Goal: Information Seeking & Learning: Learn about a topic

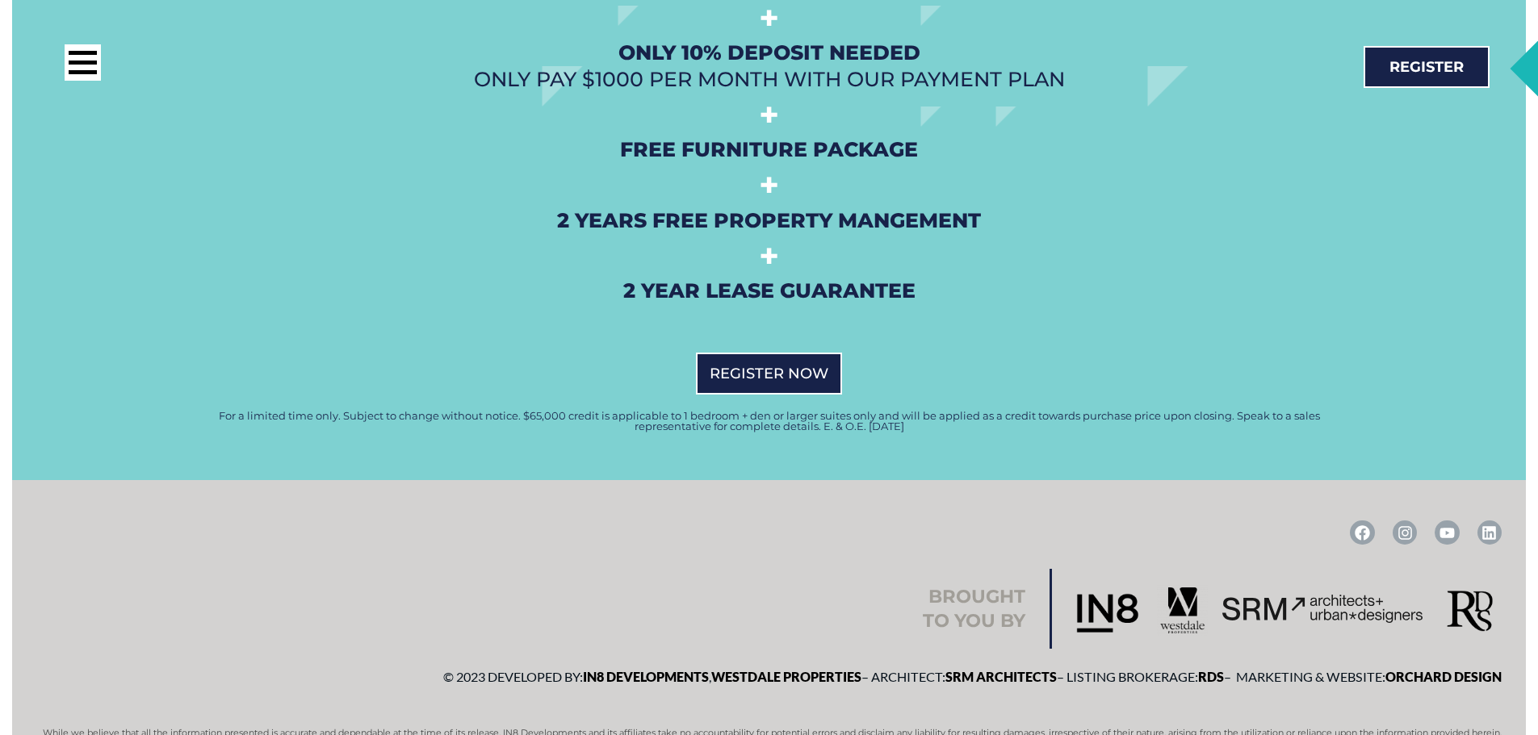
scroll to position [4014, 0]
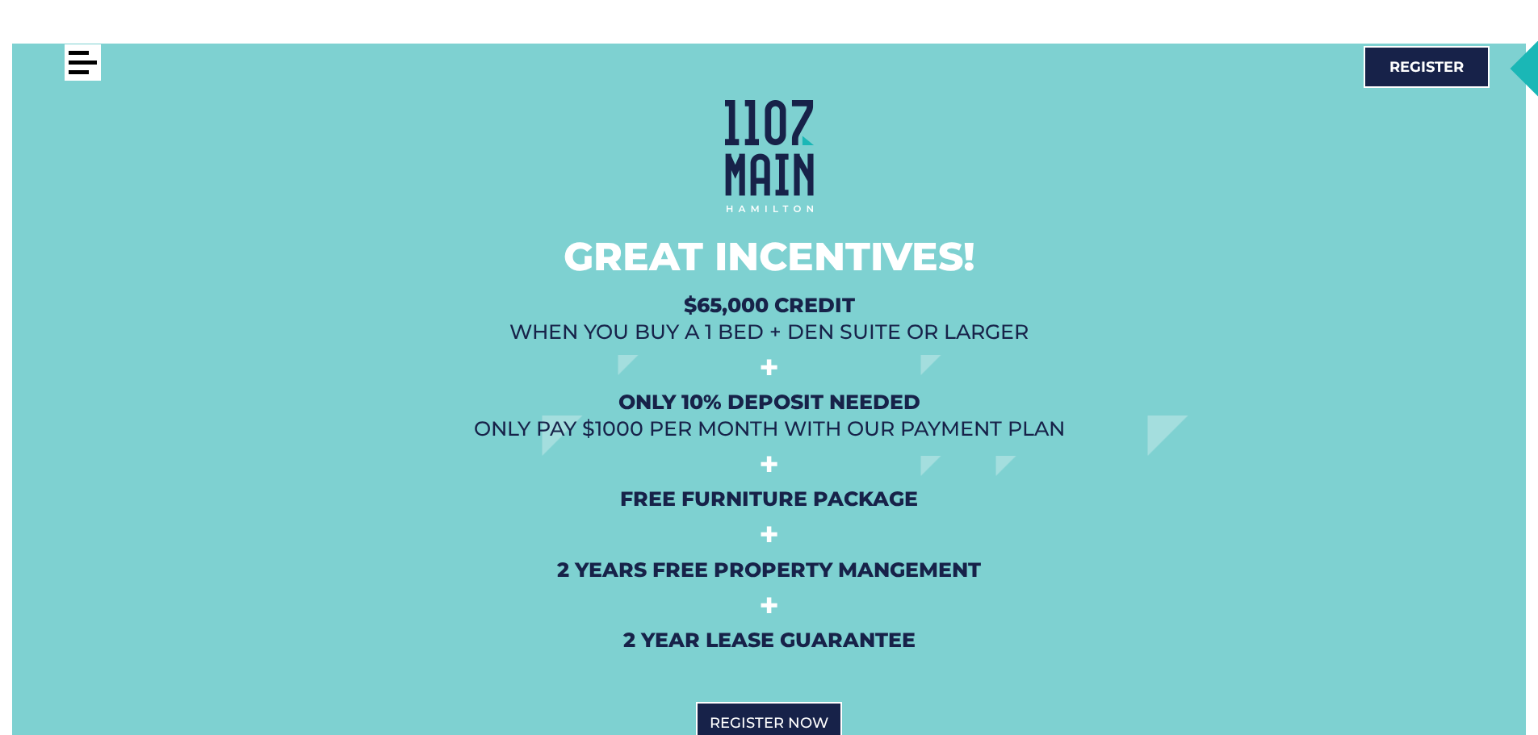
click at [90, 57] on div at bounding box center [83, 62] width 36 height 36
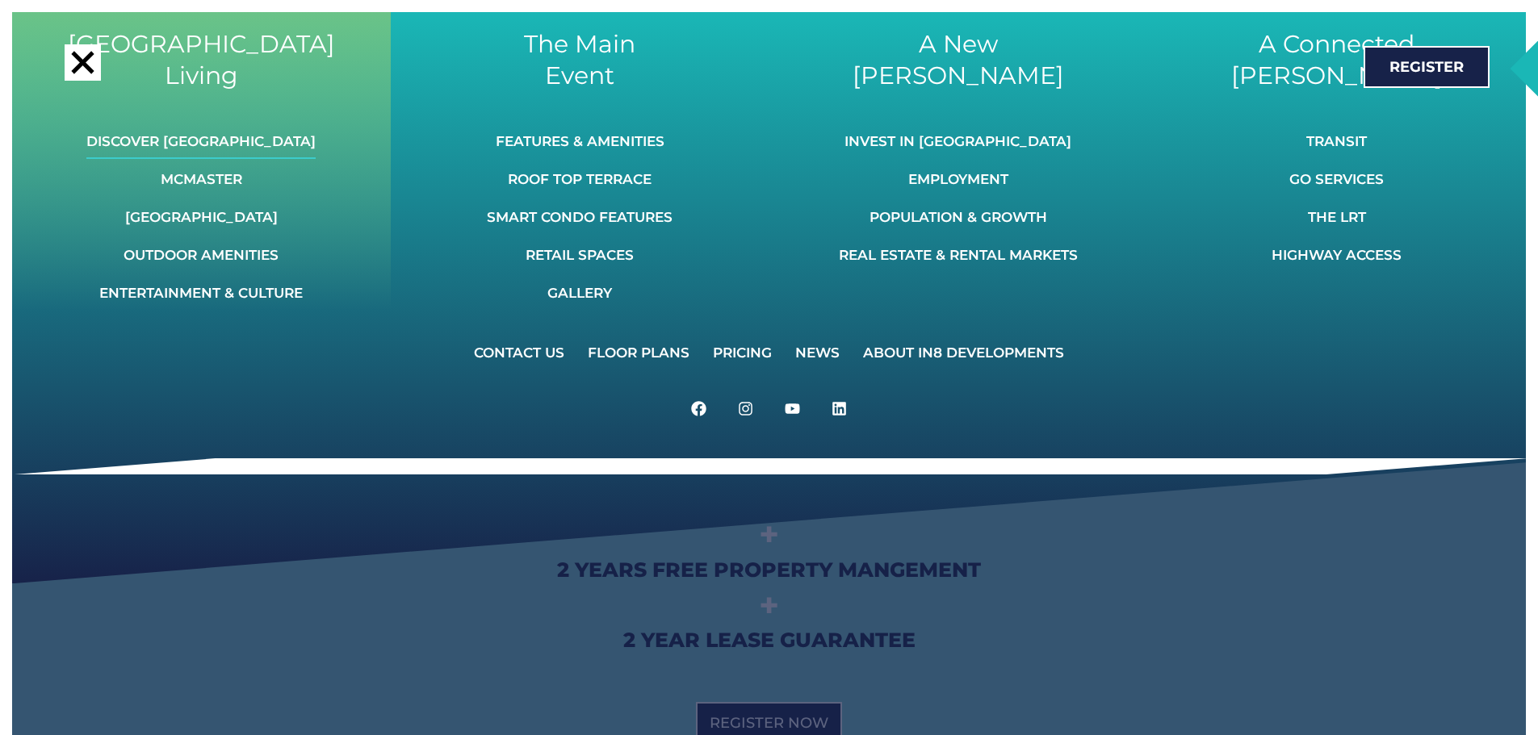
click at [228, 143] on link "Discover [GEOGRAPHIC_DATA]" at bounding box center [200, 142] width 229 height 36
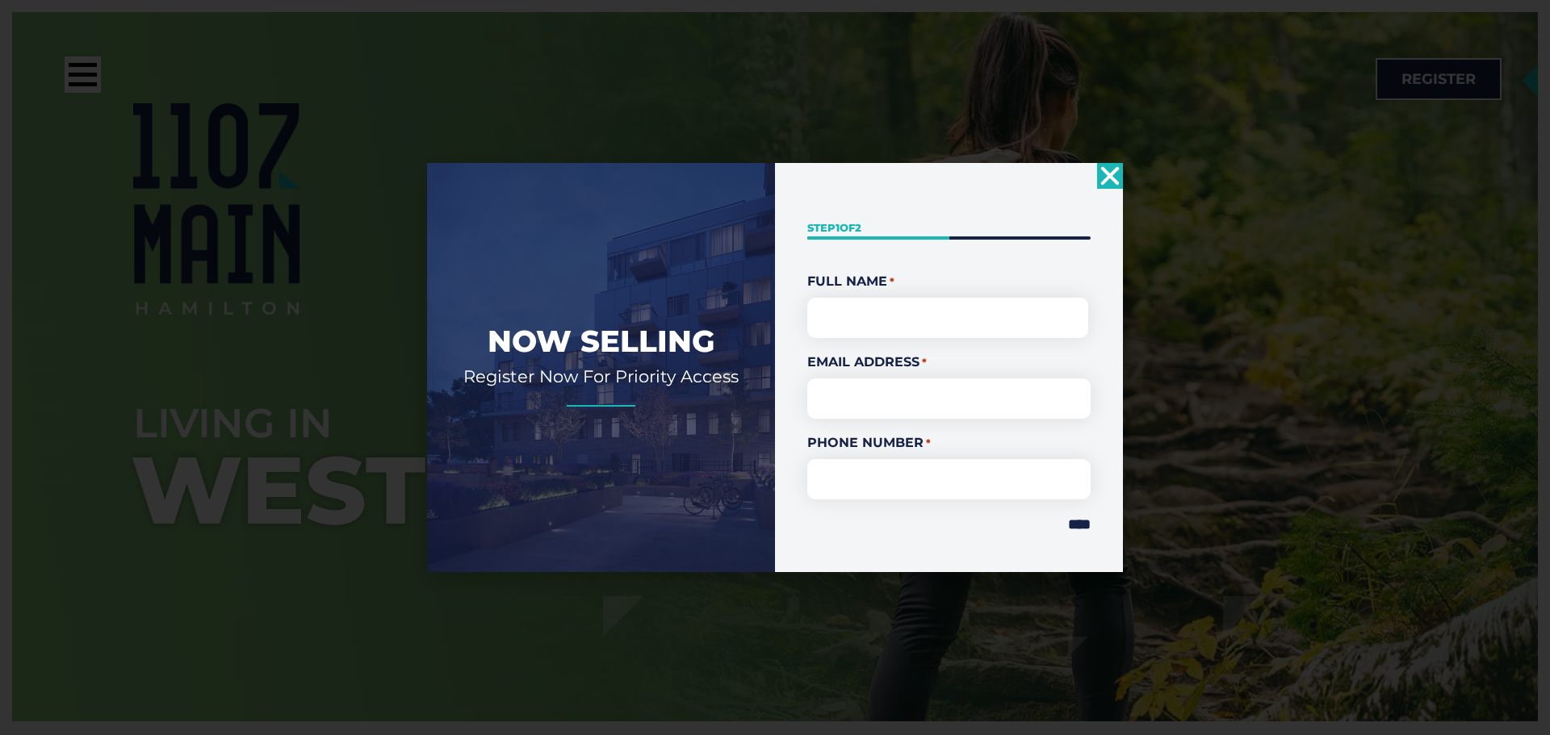
click at [1117, 175] on icon "Close" at bounding box center [1110, 176] width 26 height 26
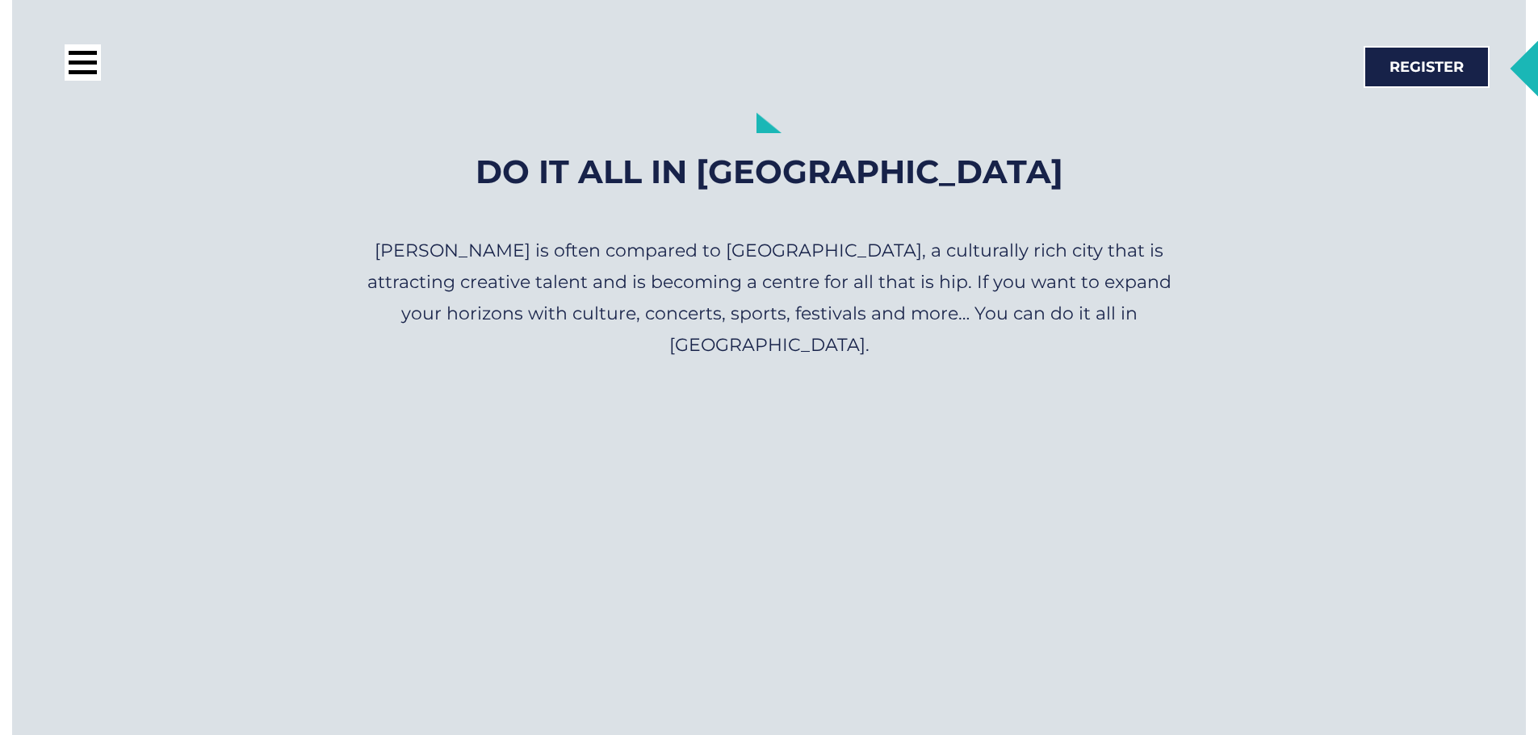
scroll to position [11221, 0]
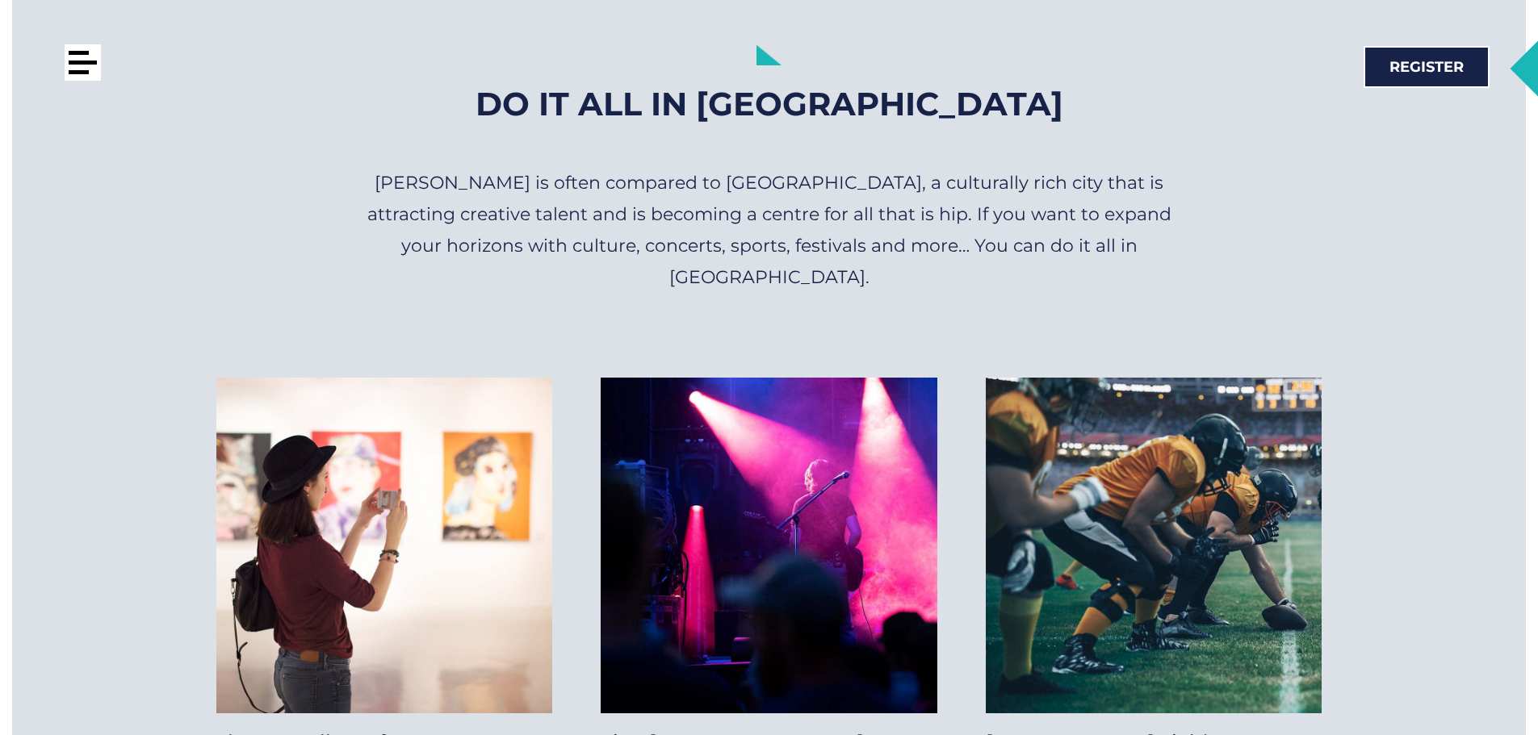
click at [78, 63] on div at bounding box center [83, 63] width 28 height 4
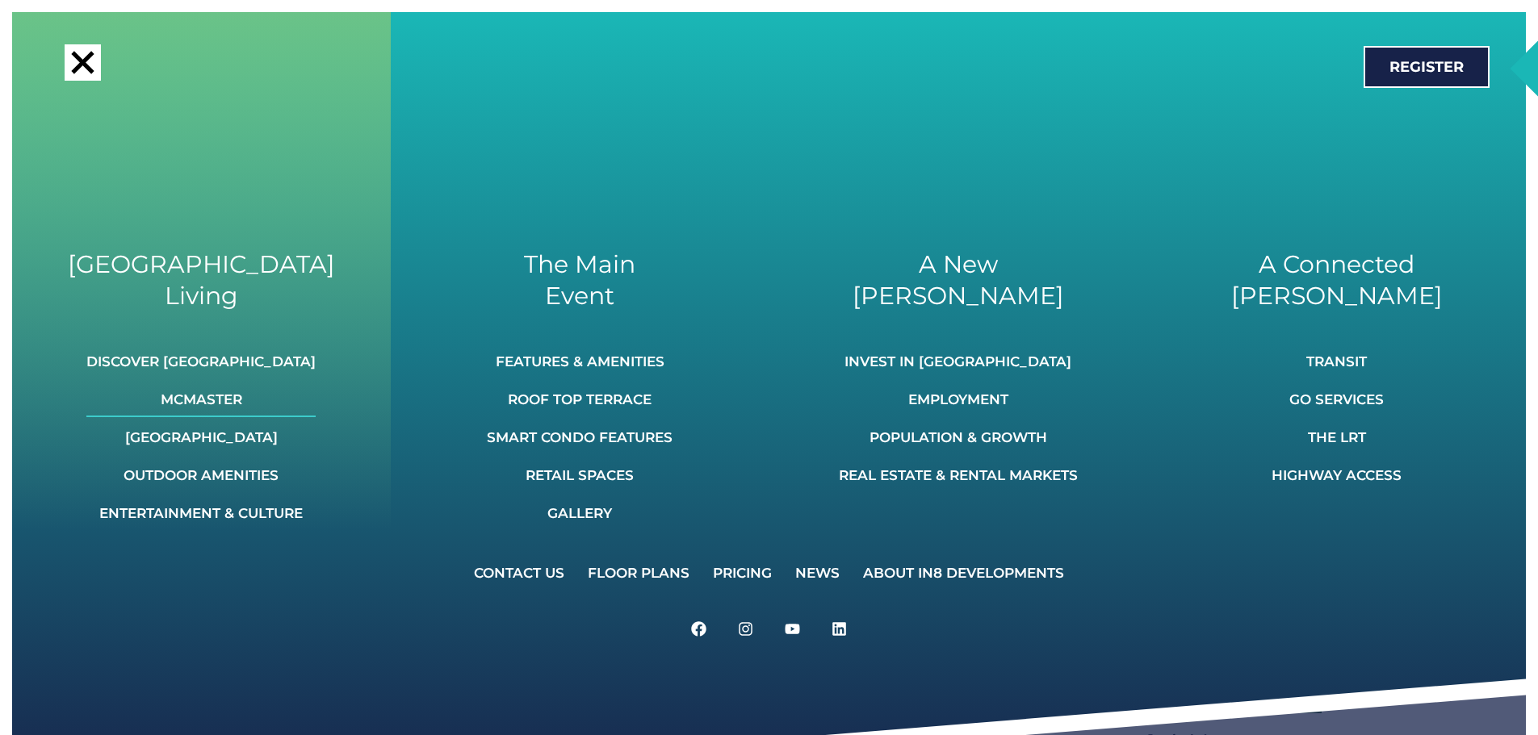
click at [219, 404] on link "McMaster" at bounding box center [200, 400] width 229 height 36
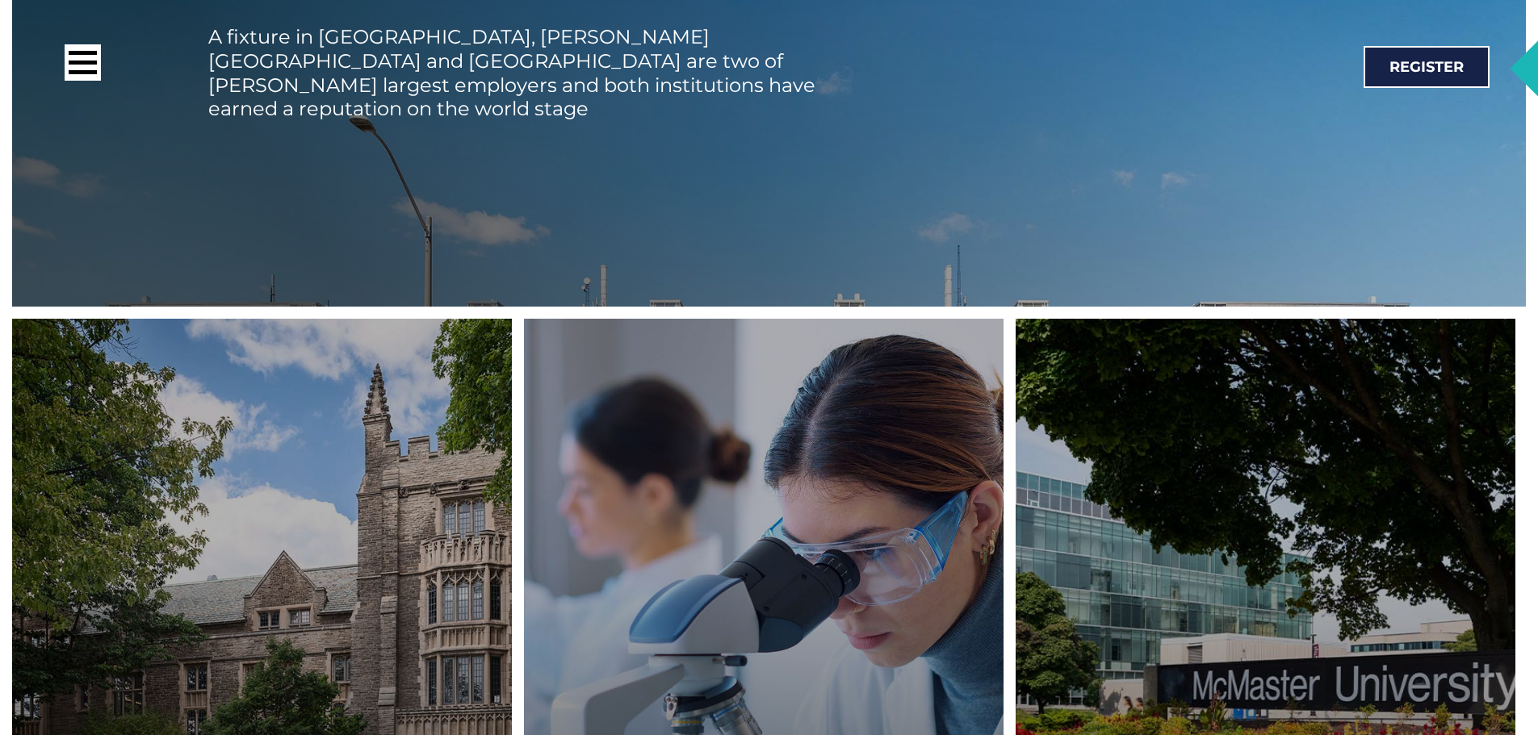
scroll to position [3414, 0]
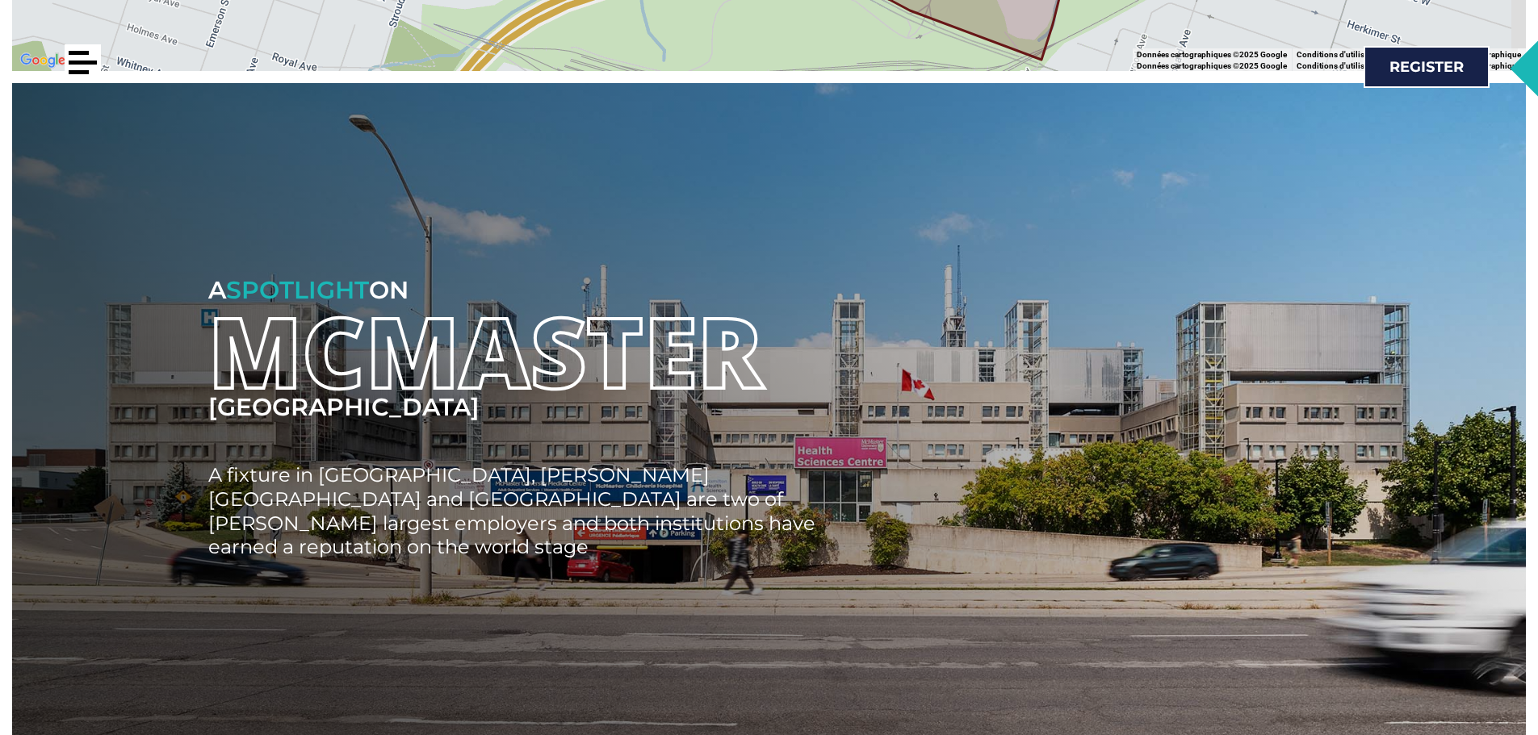
click at [93, 63] on div at bounding box center [83, 63] width 28 height 4
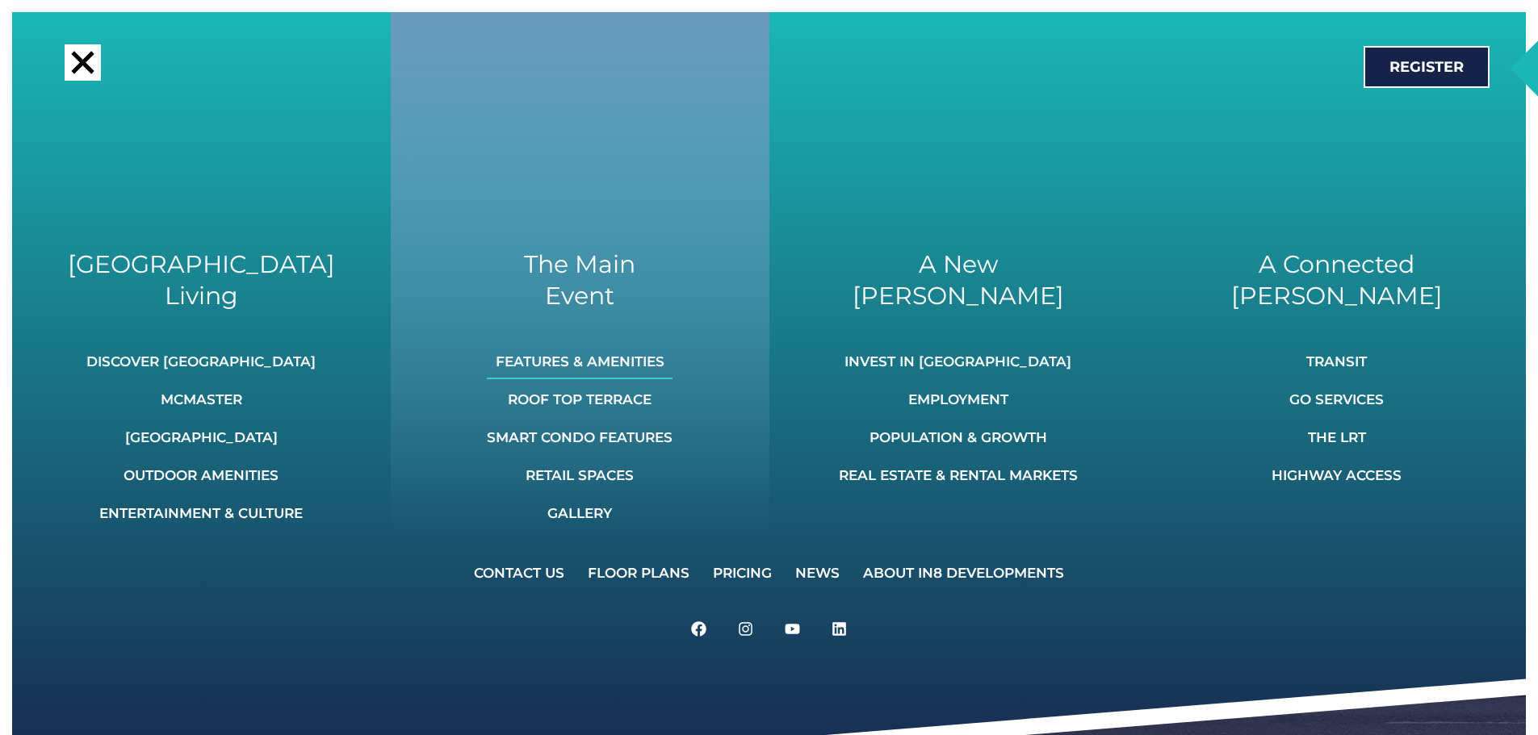
click at [546, 356] on link "Features & Amenities" at bounding box center [580, 362] width 186 height 36
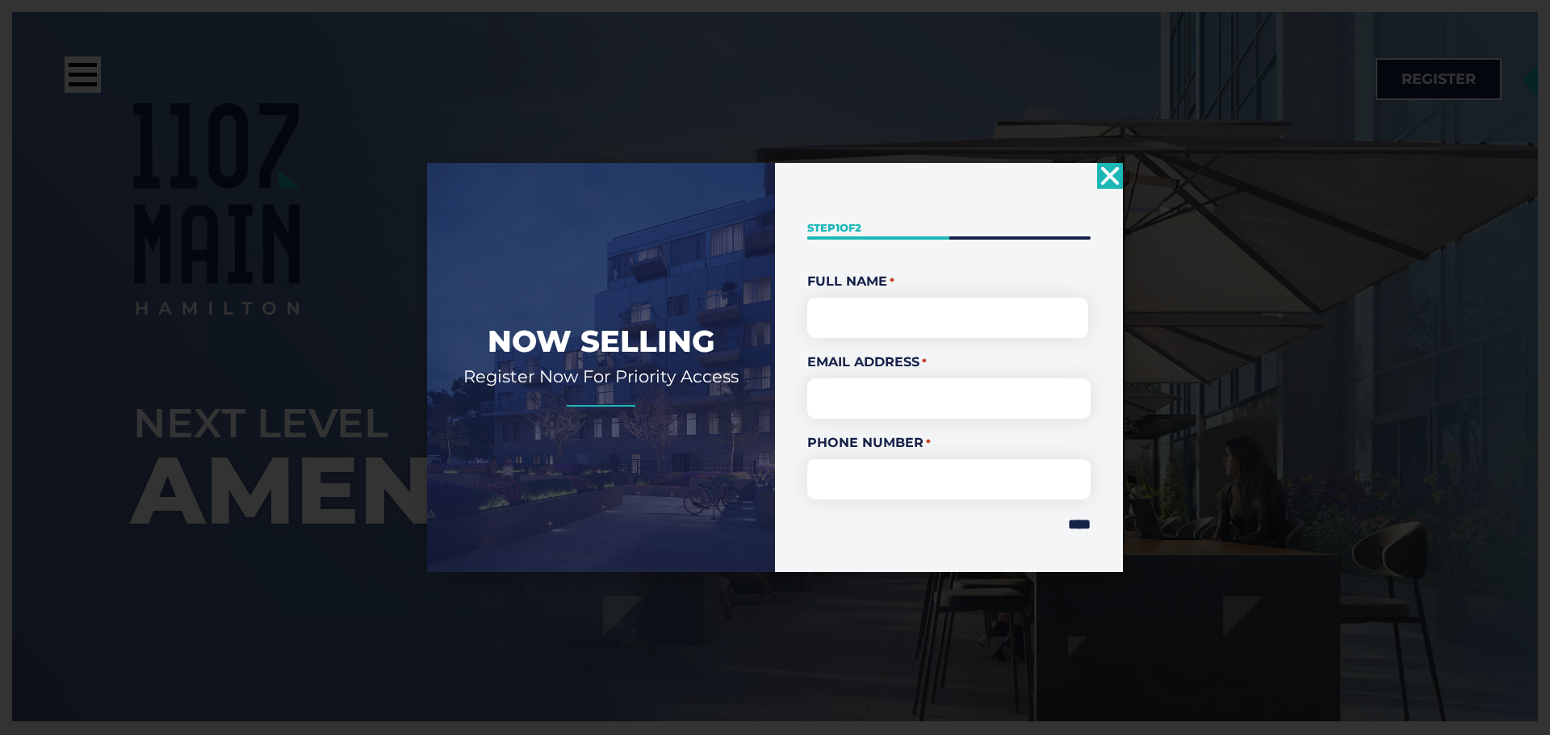
click at [1106, 178] on use "Close" at bounding box center [1110, 175] width 19 height 19
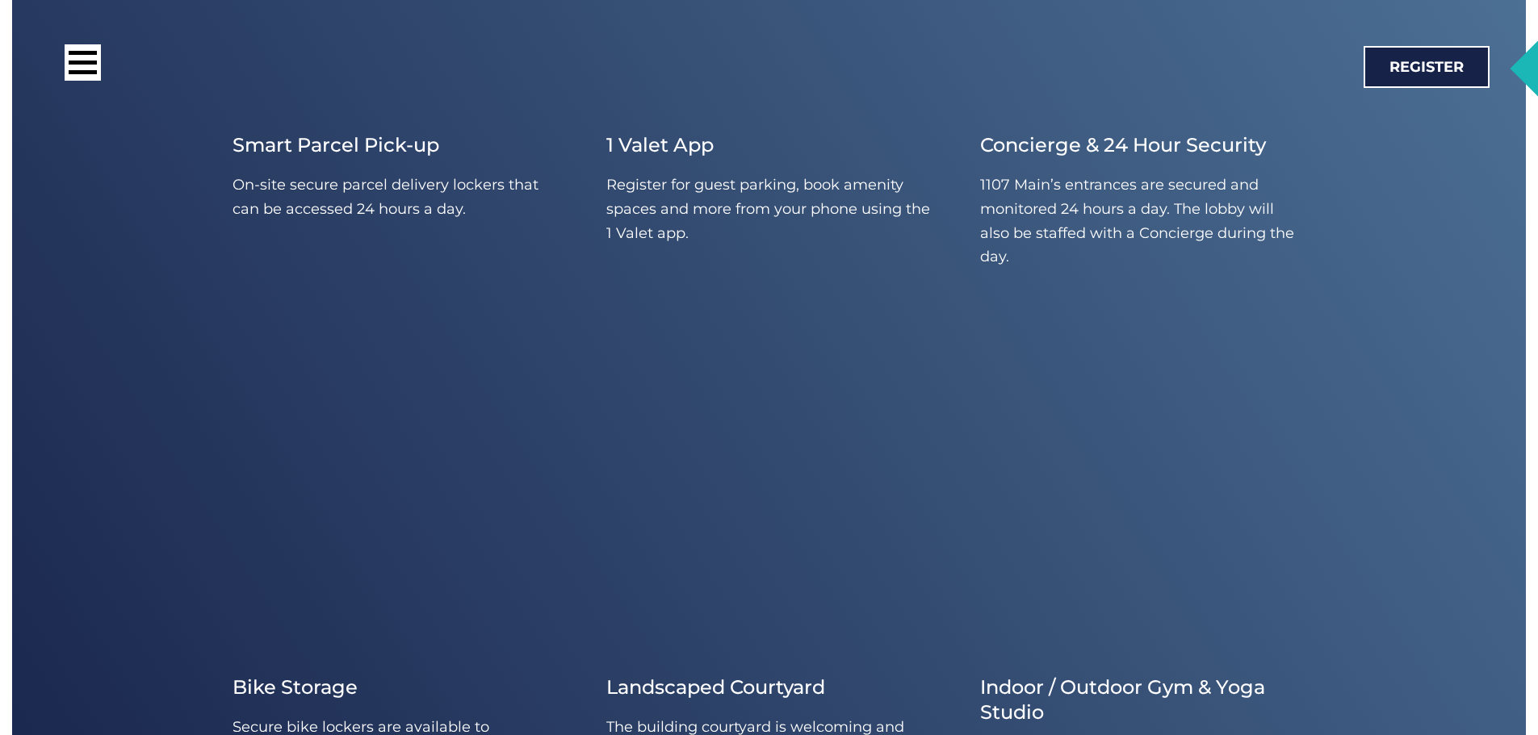
scroll to position [6701, 0]
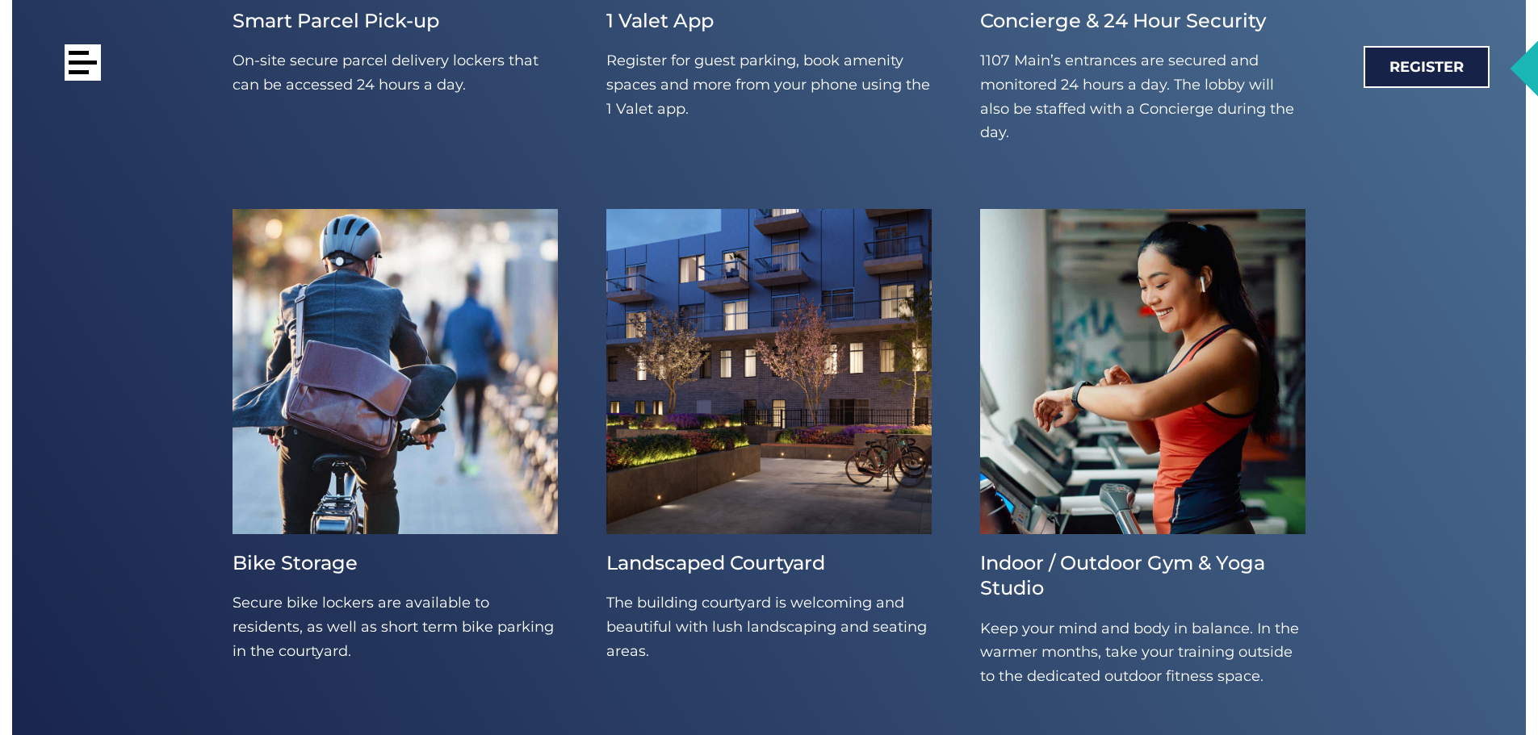
click at [90, 71] on div at bounding box center [83, 62] width 36 height 36
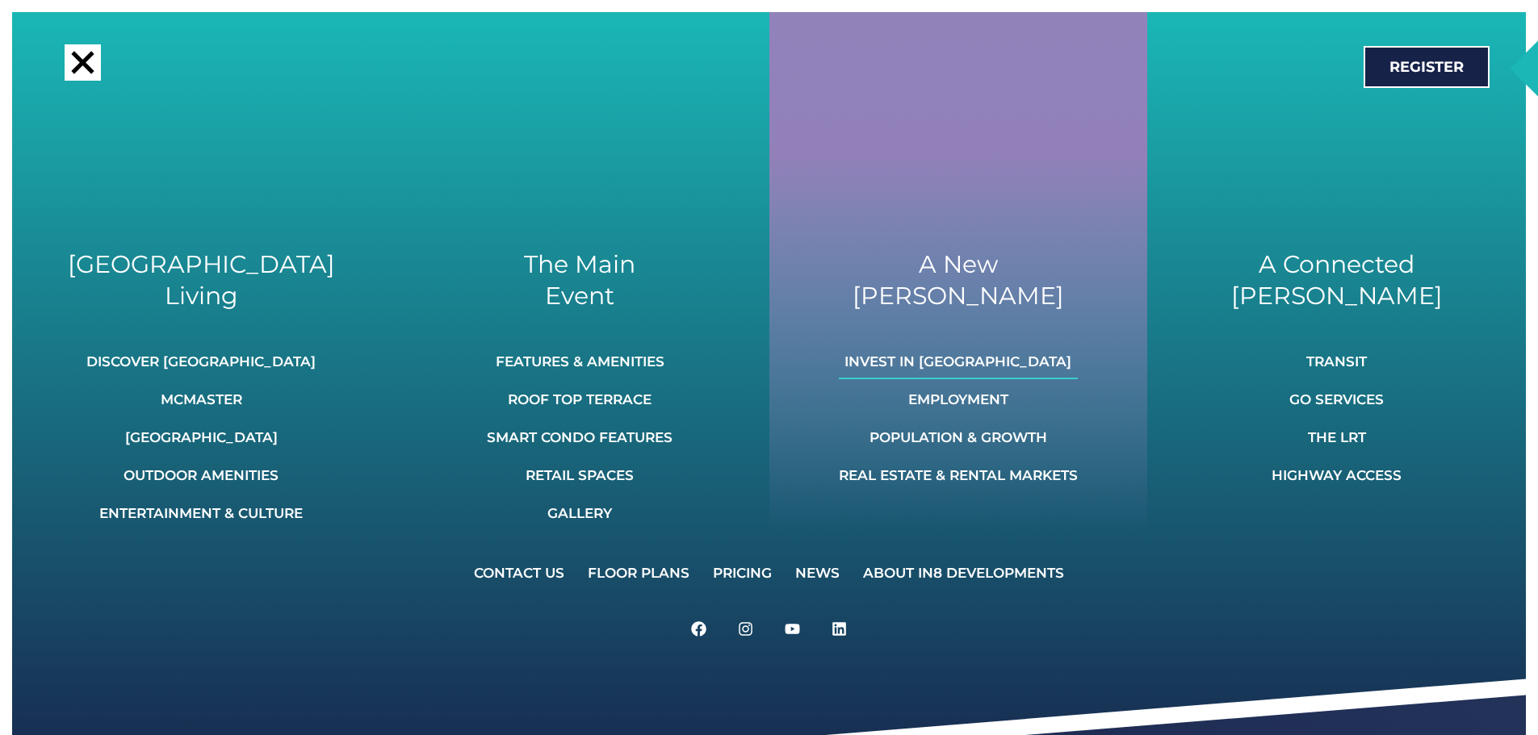
click at [943, 359] on link "Invest In [GEOGRAPHIC_DATA]" at bounding box center [958, 362] width 239 height 36
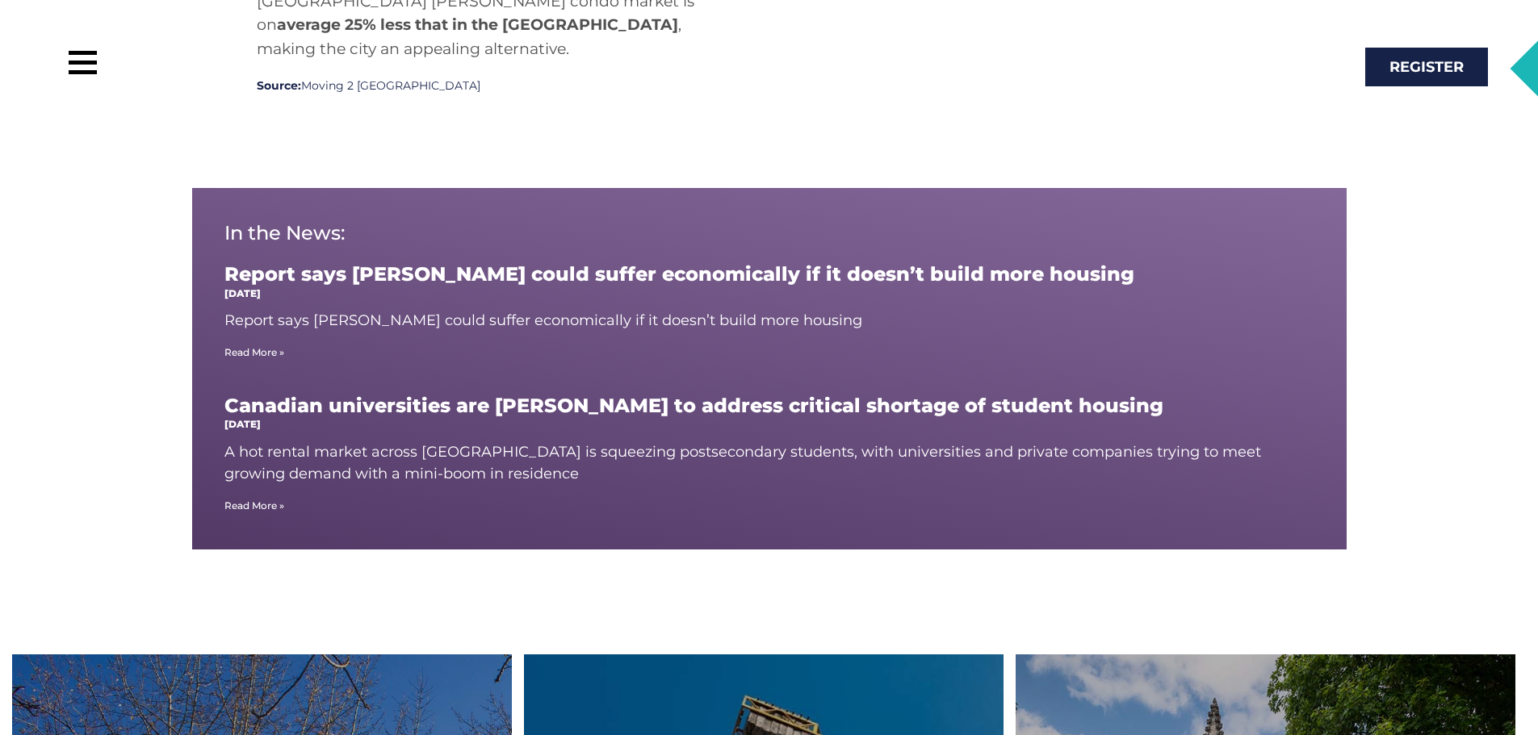
scroll to position [12029, 0]
